Goal: Task Accomplishment & Management: Use online tool/utility

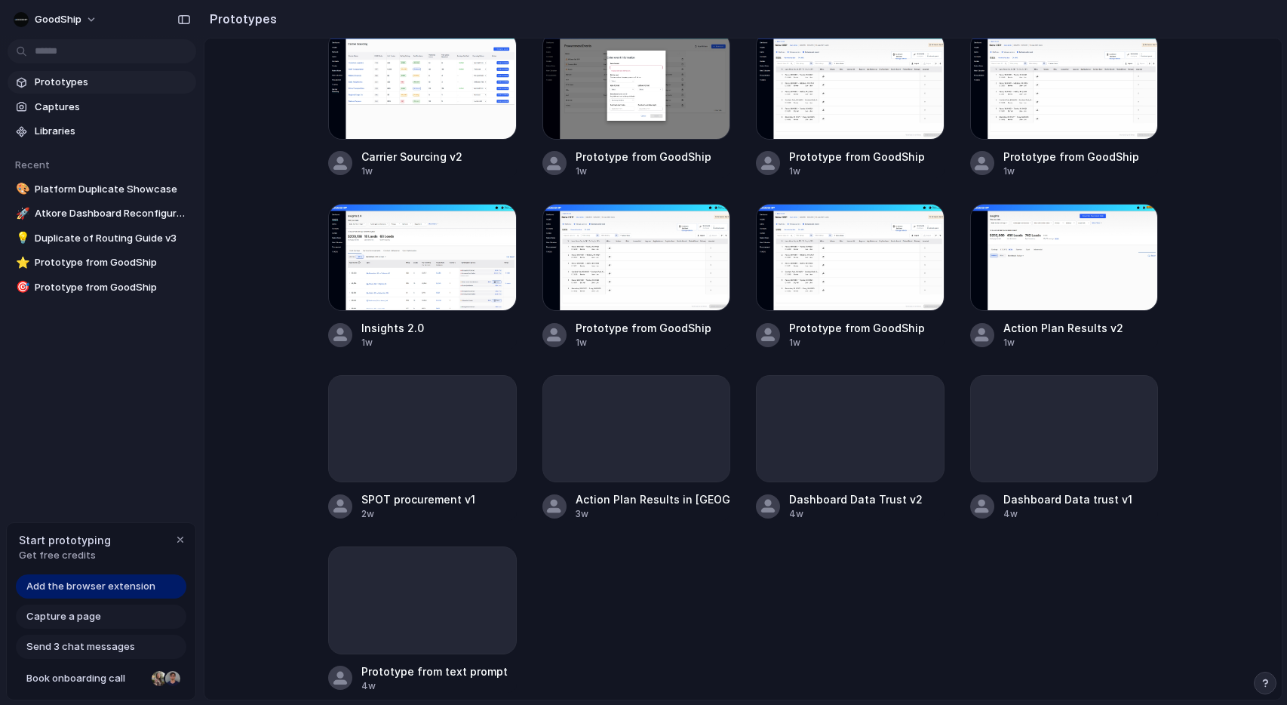
scroll to position [497, 0]
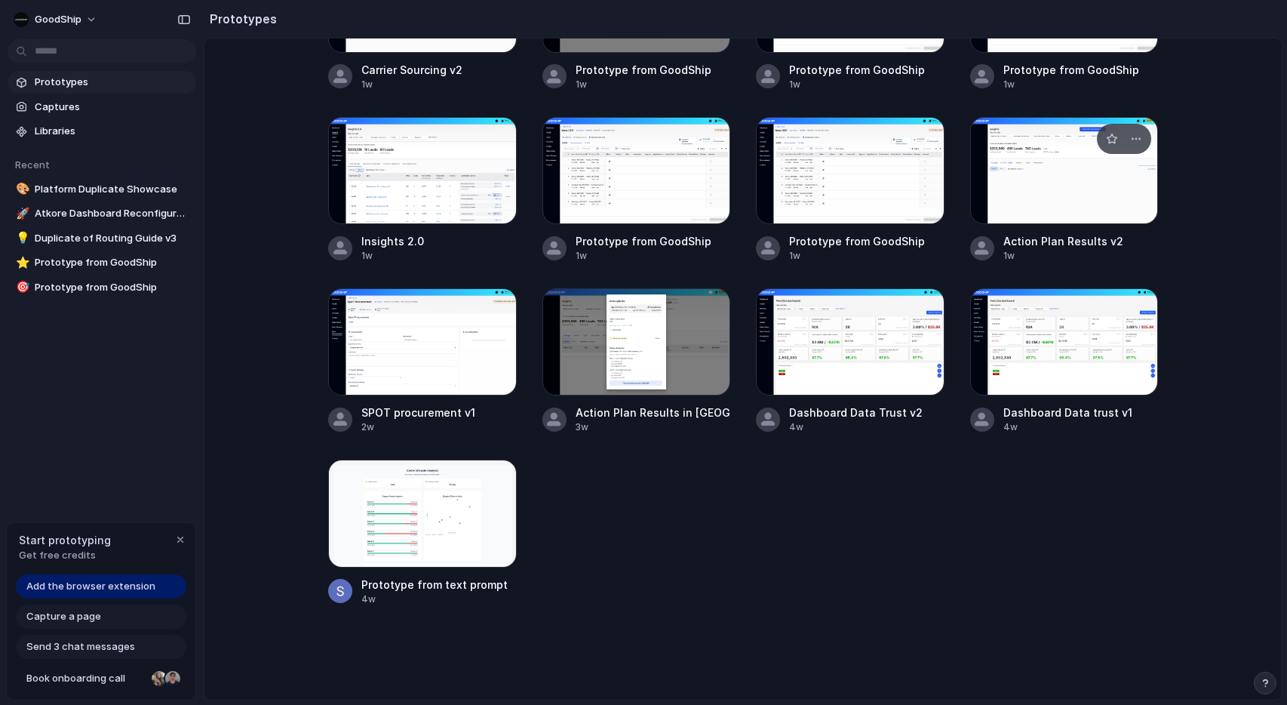
click at [1057, 195] on div at bounding box center [1065, 170] width 189 height 107
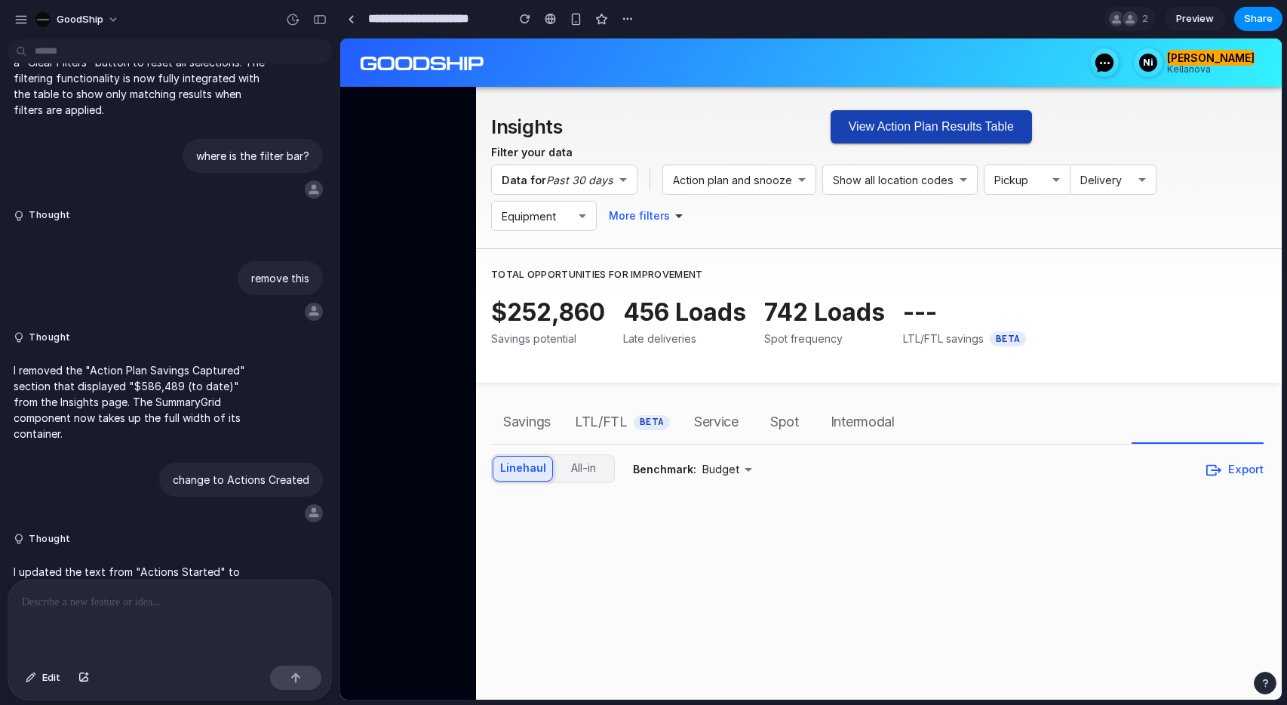
click at [953, 123] on button "View Action Plan Results Table" at bounding box center [931, 126] width 201 height 33
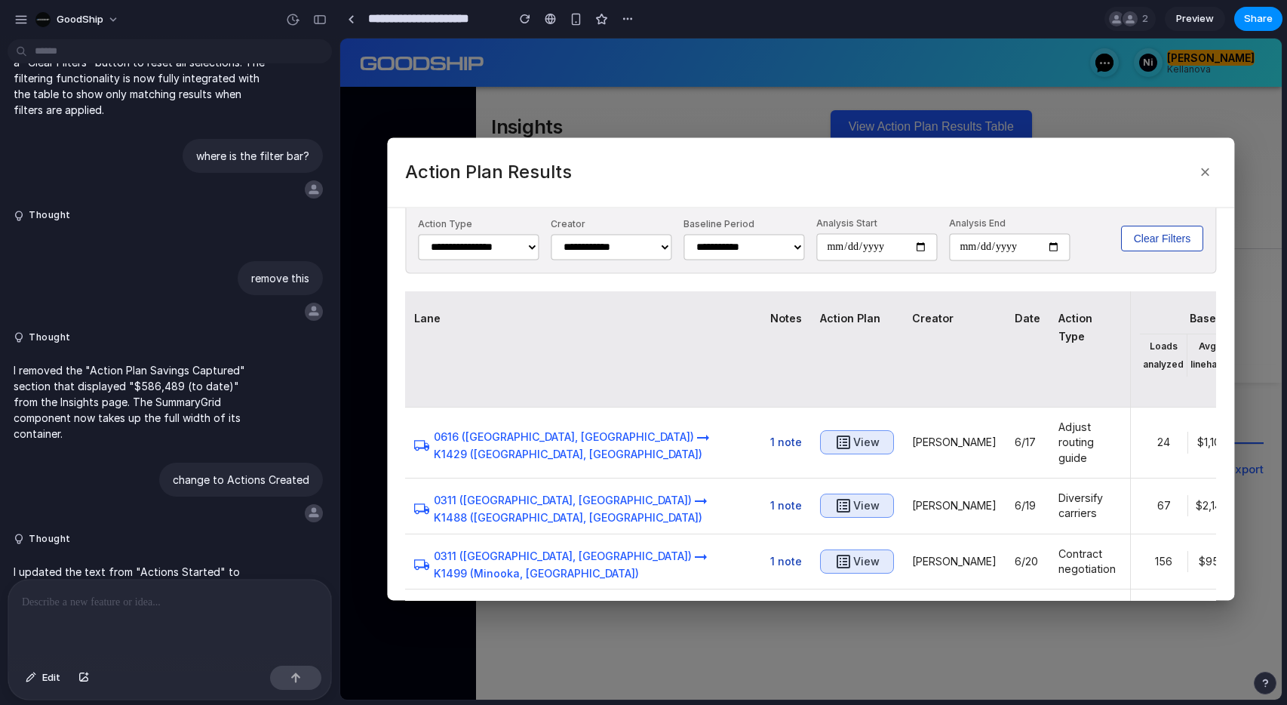
scroll to position [194, 0]
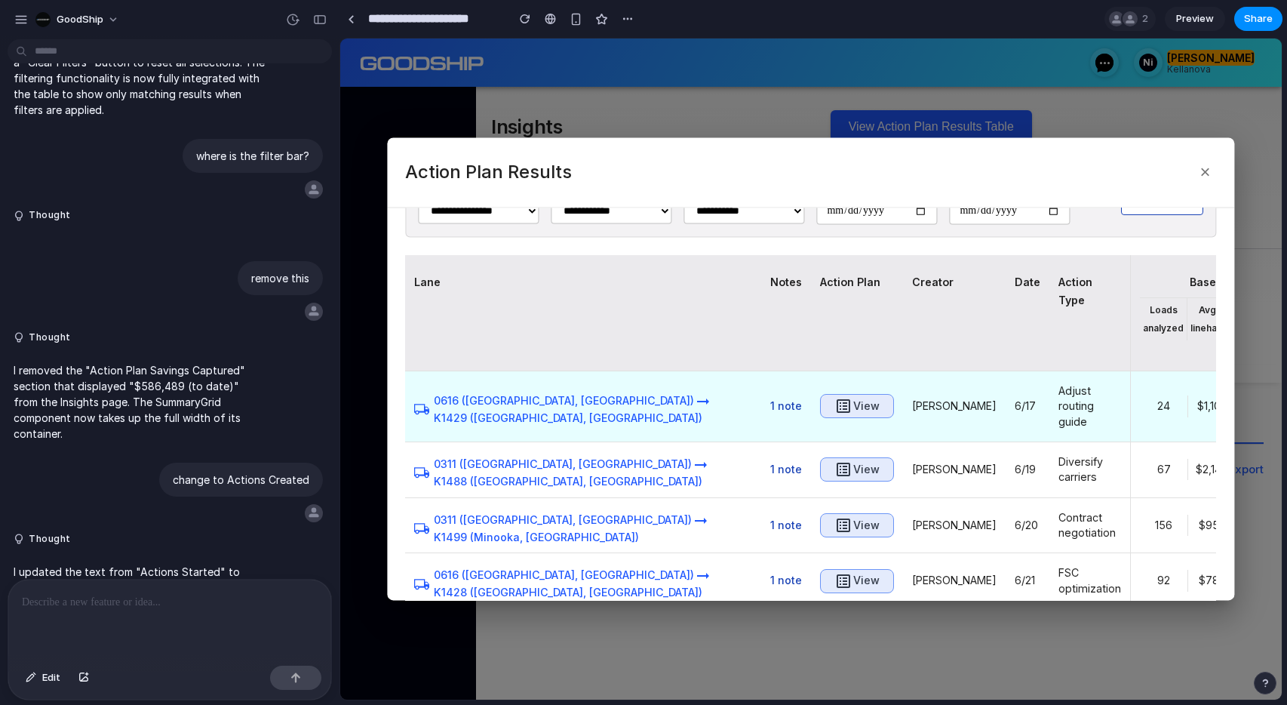
click at [854, 413] on h6 "View" at bounding box center [867, 406] width 26 height 19
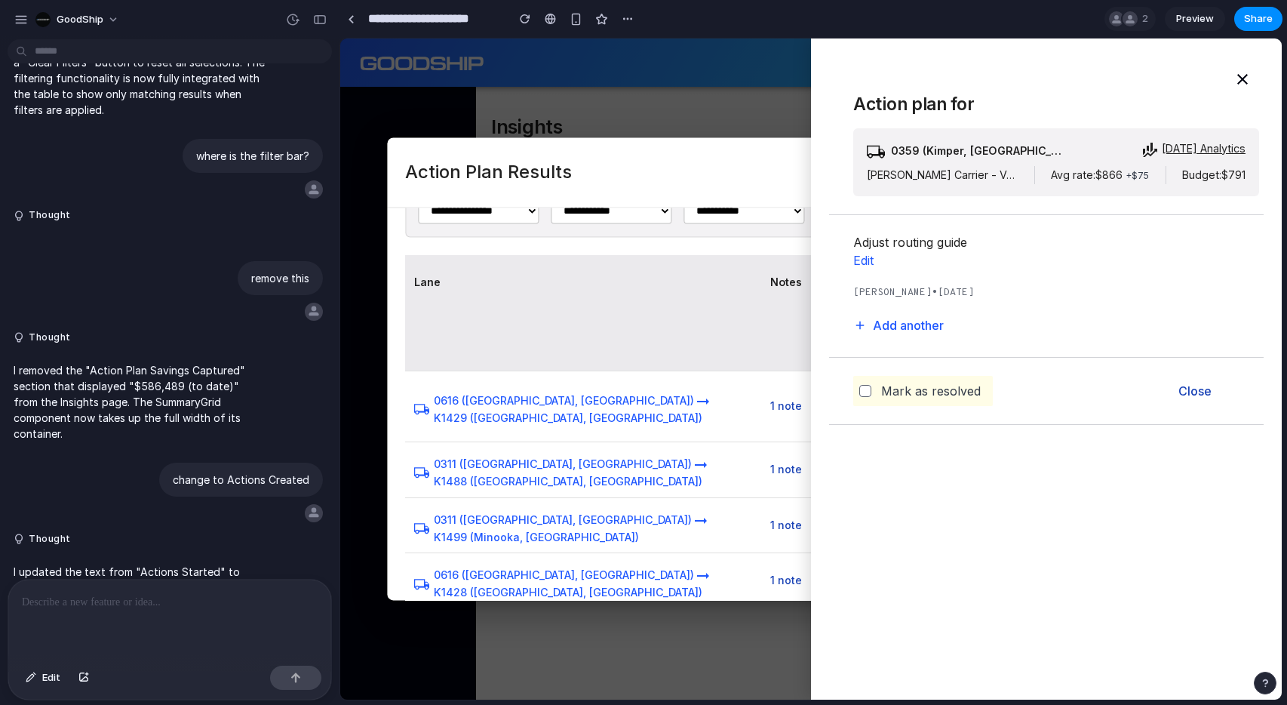
click at [1195, 388] on p "Close" at bounding box center [1195, 391] width 33 height 18
click at [1241, 78] on icon "button" at bounding box center [1243, 79] width 11 height 11
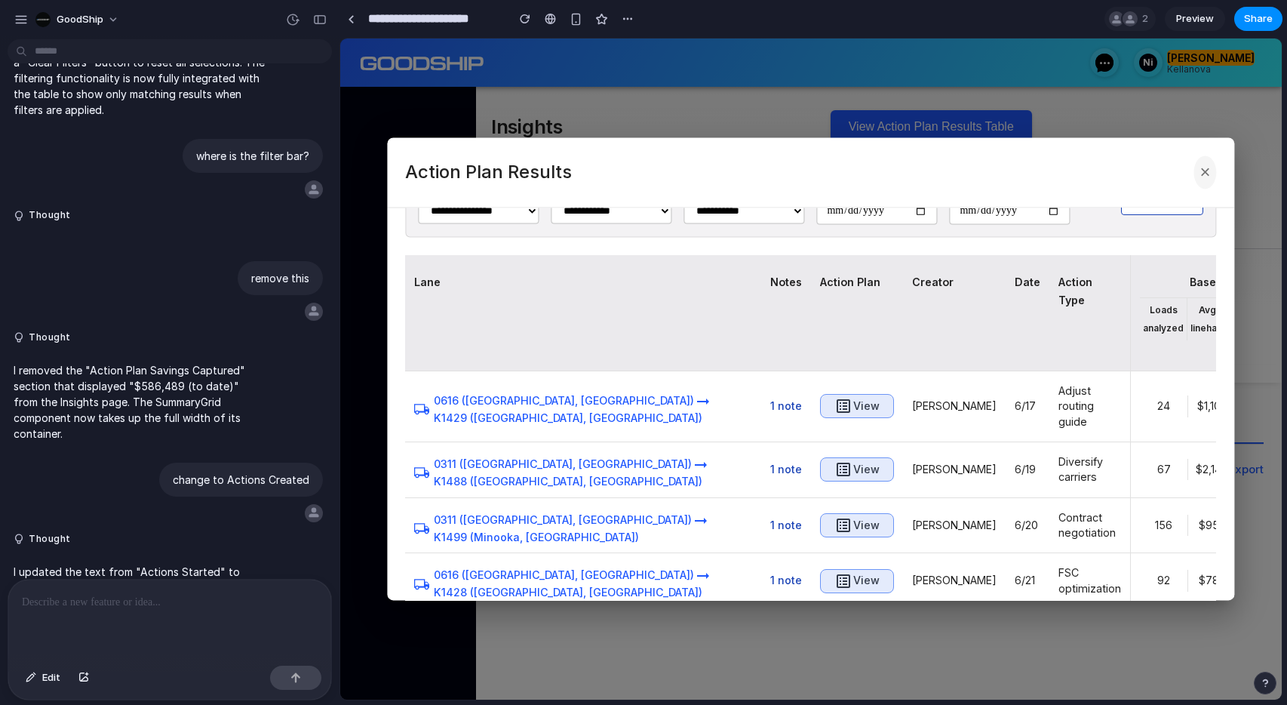
click at [1202, 166] on button "×" at bounding box center [1206, 171] width 23 height 33
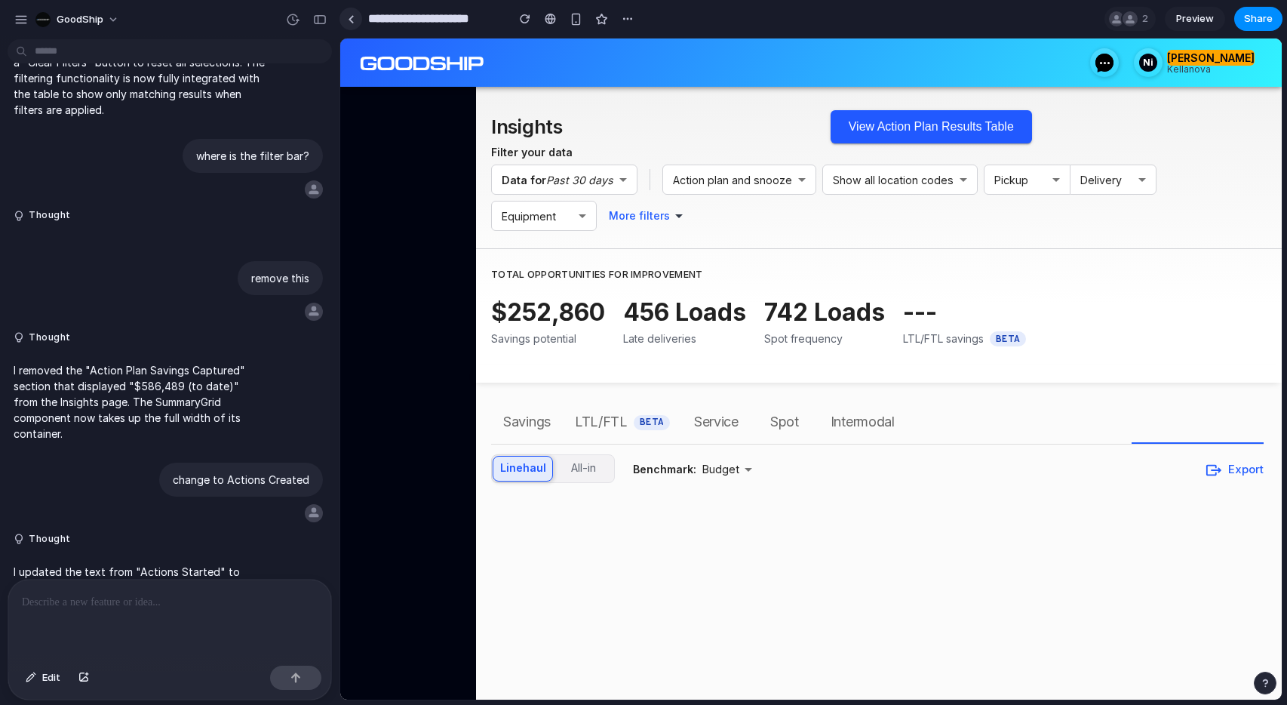
click at [356, 23] on link at bounding box center [351, 19] width 23 height 23
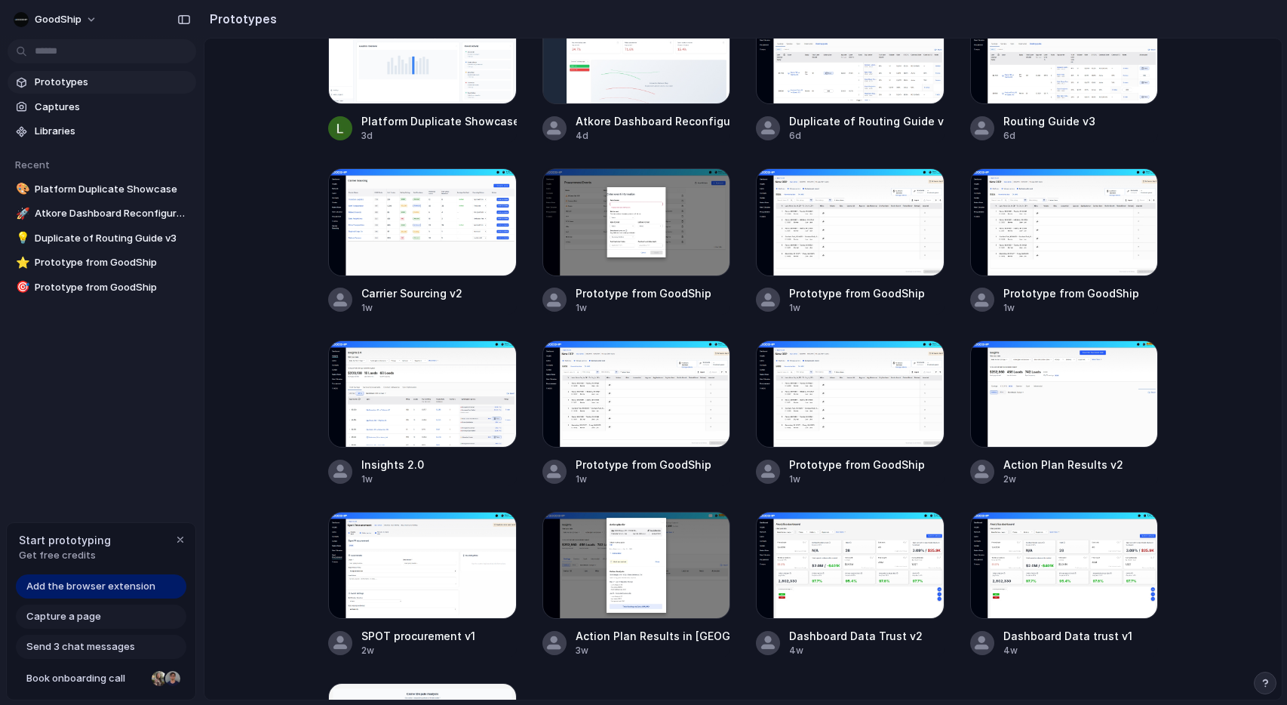
scroll to position [378, 0]
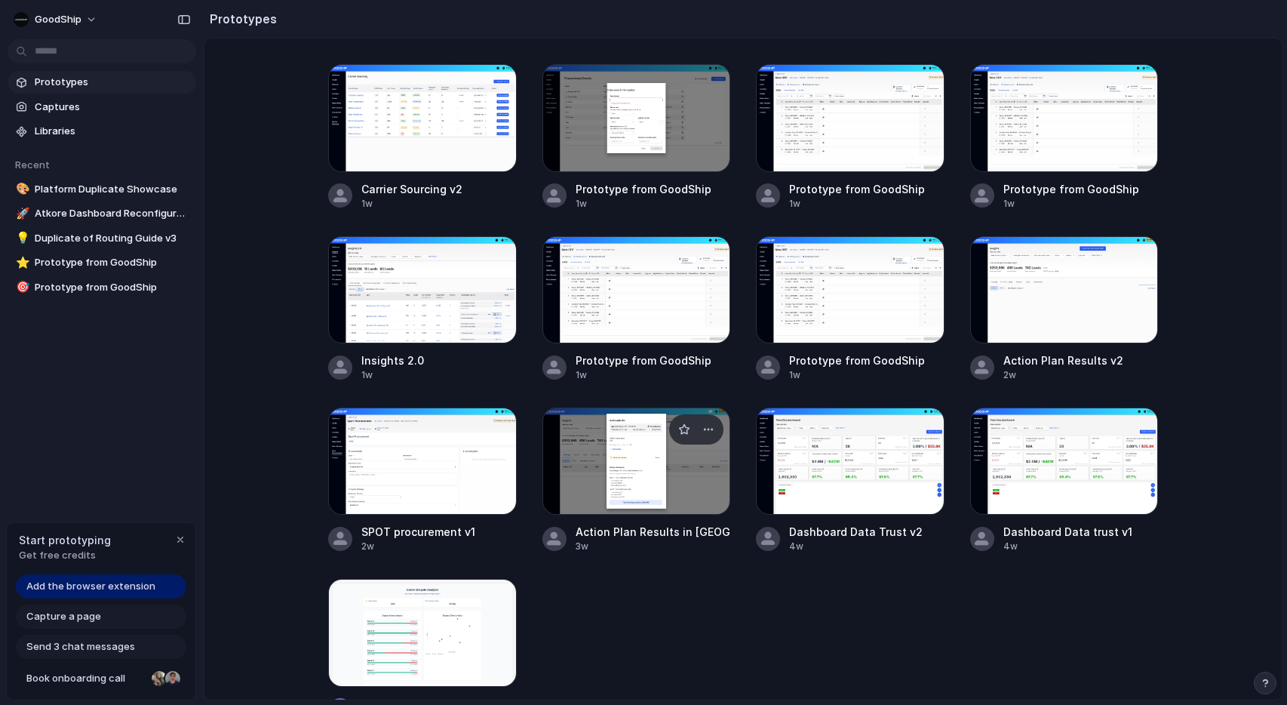
click at [607, 482] on div at bounding box center [637, 461] width 189 height 107
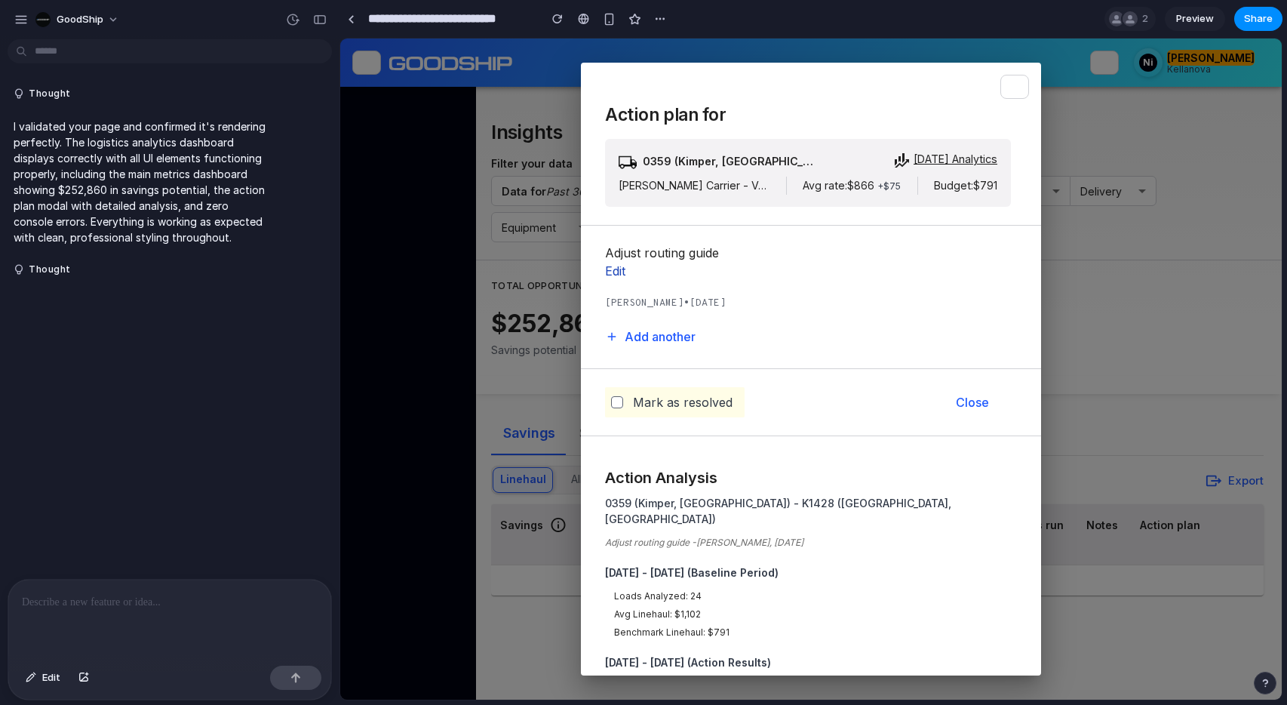
click at [617, 272] on p "Edit" at bounding box center [615, 271] width 20 height 18
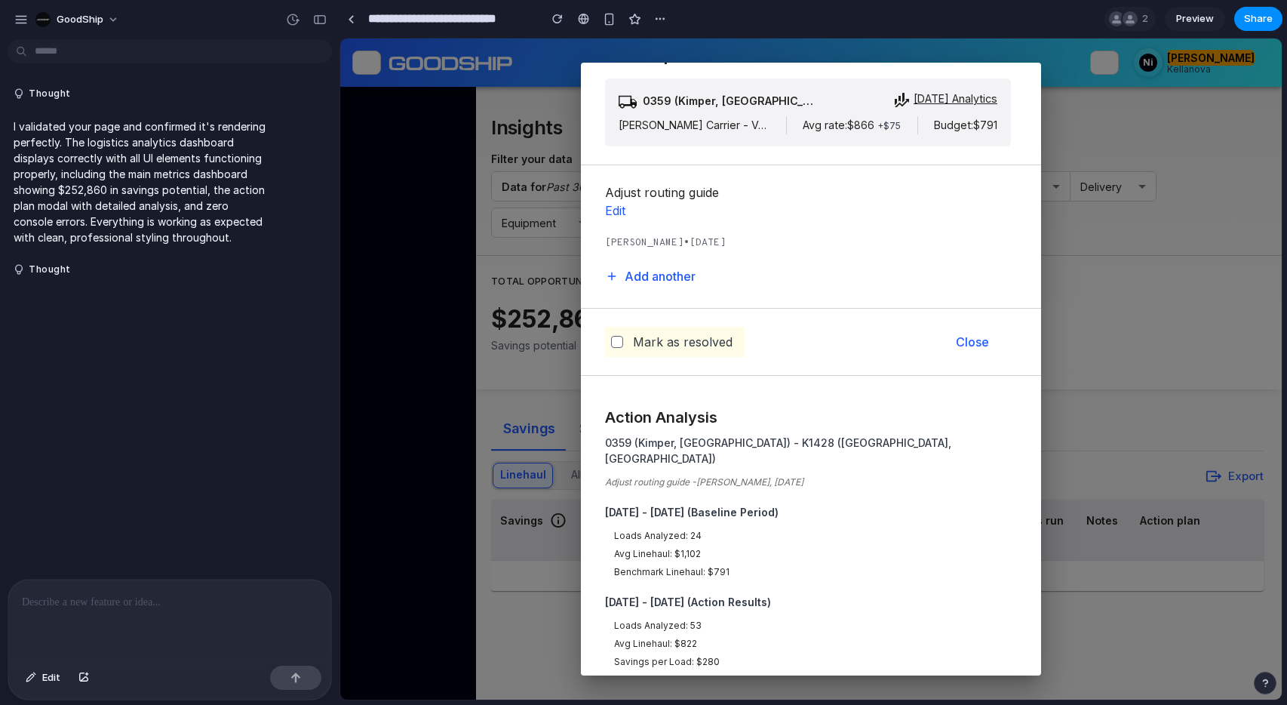
scroll to position [122, 0]
